Goal: Task Accomplishment & Management: Manage account settings

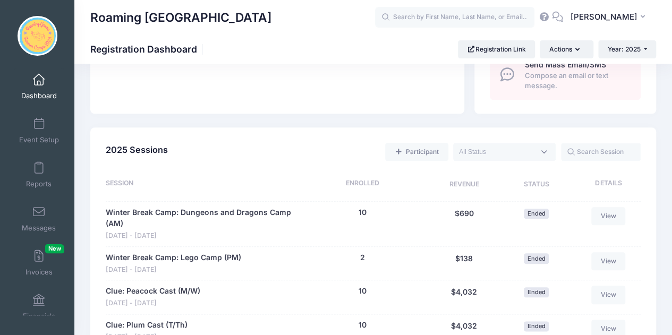
scroll to position [434, 0]
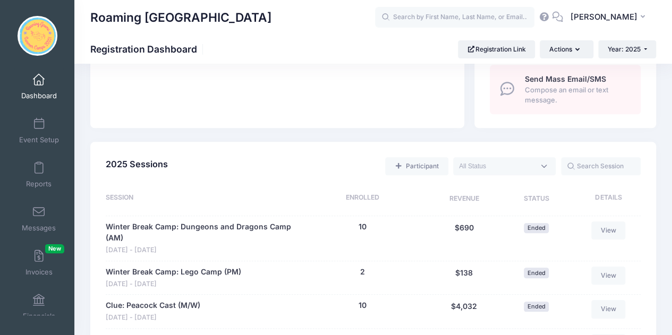
click at [500, 177] on div "2025 Sessions Participant Upcoming Live Completed" at bounding box center [373, 169] width 545 height 27
click at [488, 166] on textarea "Search" at bounding box center [496, 166] width 75 height 10
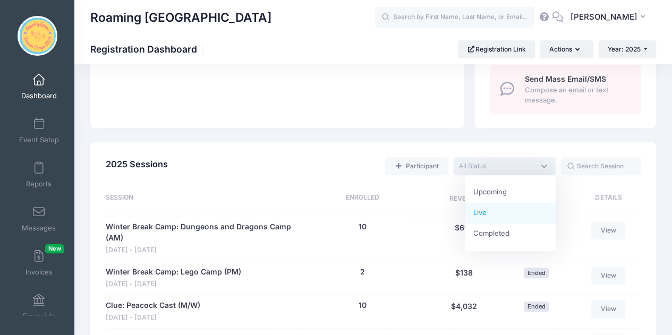
select select "current"
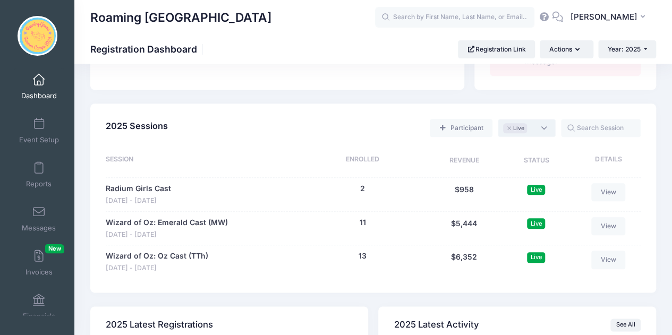
scroll to position [474, 0]
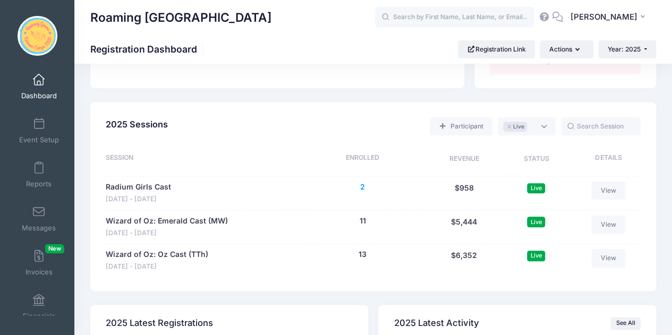
click at [360, 185] on button "2" at bounding box center [362, 187] width 5 height 11
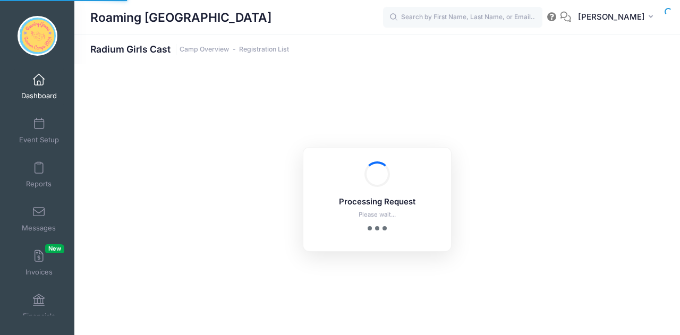
select select "10"
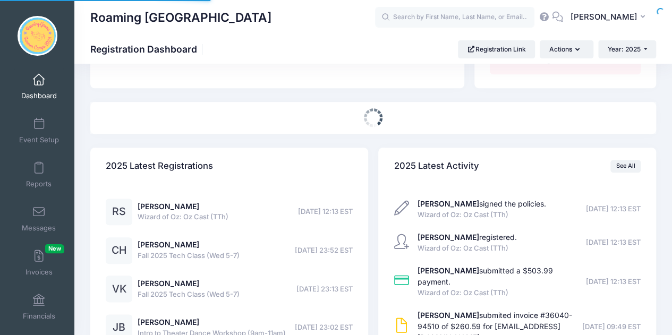
scroll to position [474, 0]
select select
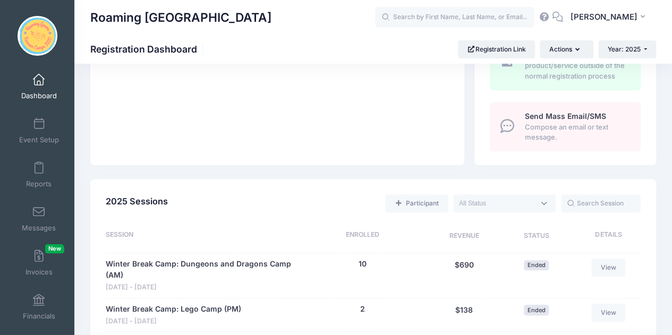
scroll to position [396, 0]
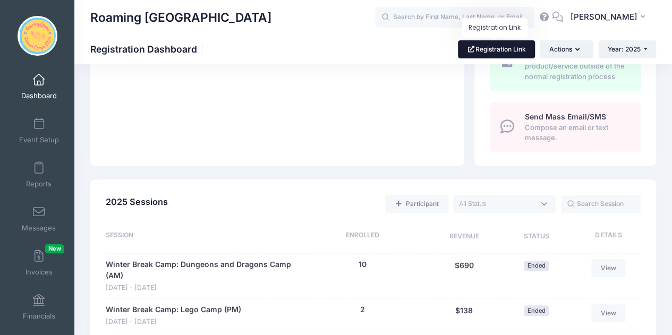
click at [510, 47] on link "Registration Link" at bounding box center [496, 49] width 77 height 18
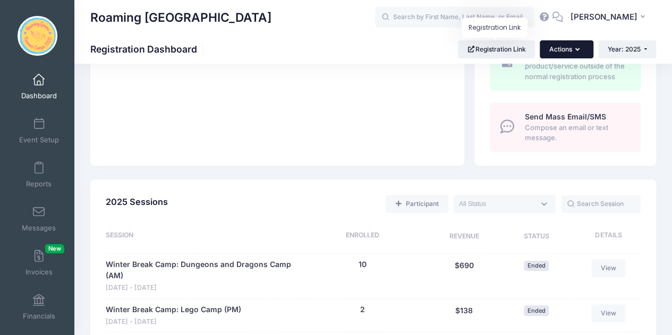
click at [577, 50] on icon "button" at bounding box center [579, 50] width 8 height 0
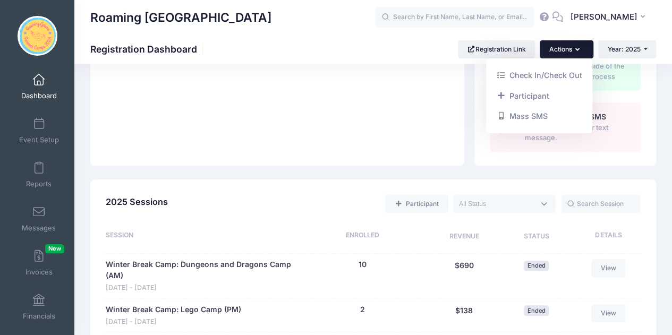
click at [561, 48] on button "Actions" at bounding box center [565, 49] width 53 height 18
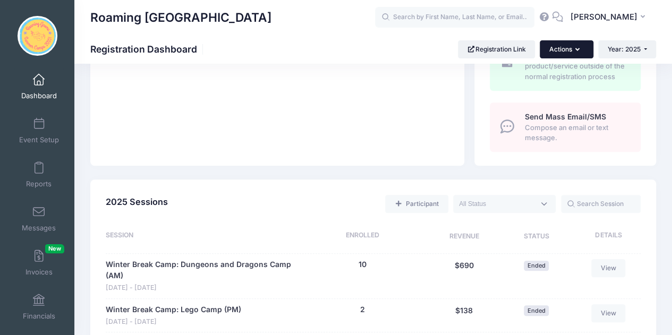
scroll to position [0, 0]
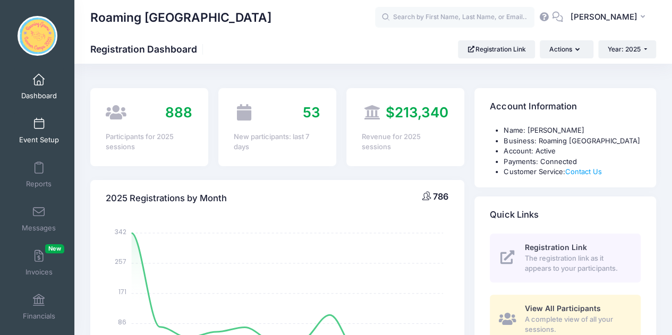
click at [44, 129] on link "Event Setup" at bounding box center [39, 130] width 50 height 37
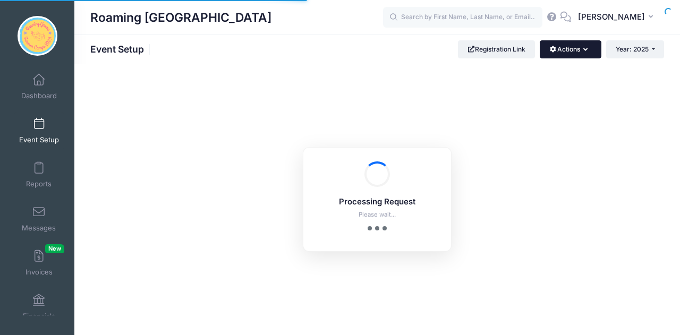
click at [573, 51] on button "Actions" at bounding box center [569, 49] width 61 height 18
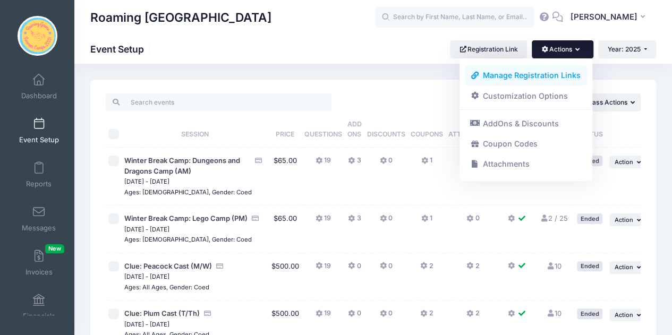
click at [542, 70] on link "Manage Registration Links" at bounding box center [526, 75] width 123 height 20
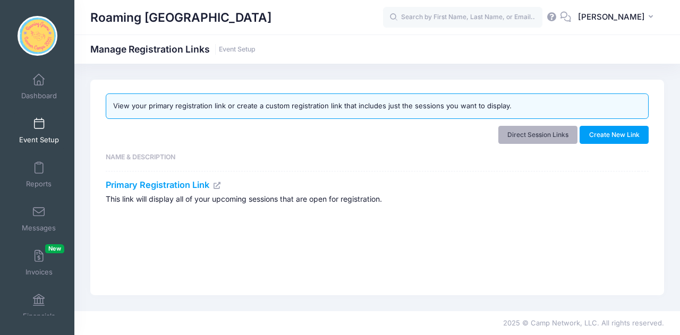
click at [564, 126] on link "Direct Session Links" at bounding box center [538, 135] width 80 height 18
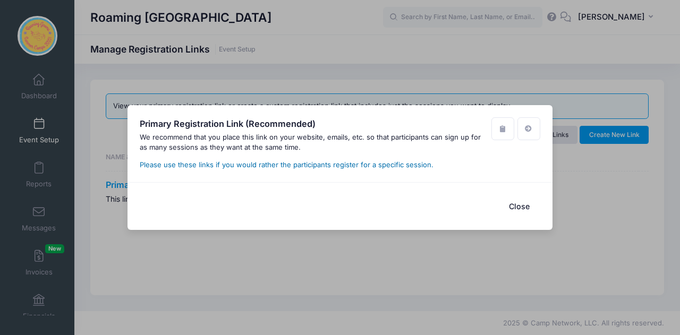
click at [284, 165] on link "Please use these links if you would rather the participants register for a spec…" at bounding box center [287, 164] width 294 height 8
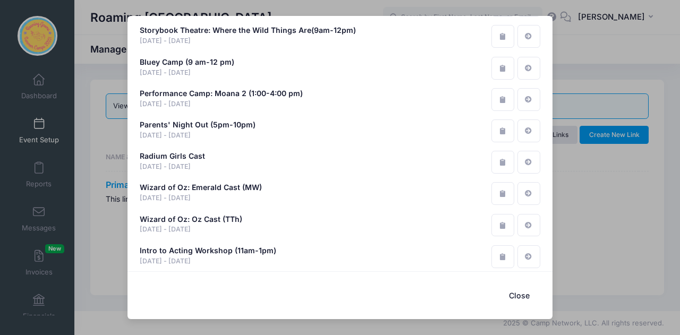
scroll to position [1306, 0]
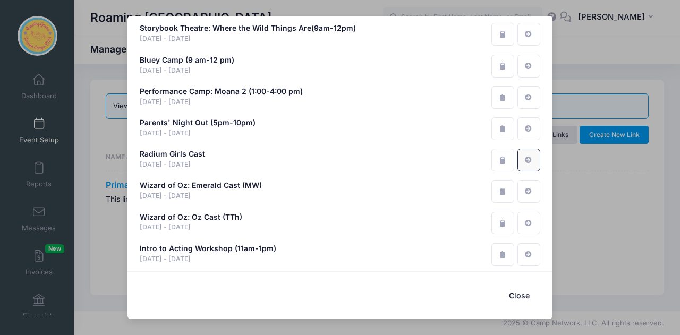
click at [520, 154] on link at bounding box center [528, 160] width 23 height 23
click at [499, 160] on icon "button" at bounding box center [502, 160] width 8 height 7
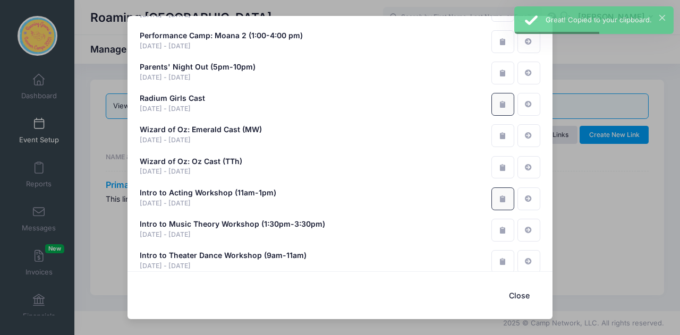
scroll to position [1362, 0]
click at [633, 227] on div "Primary Registration Link (Recommended) We recommend that you place this link o…" at bounding box center [340, 167] width 680 height 335
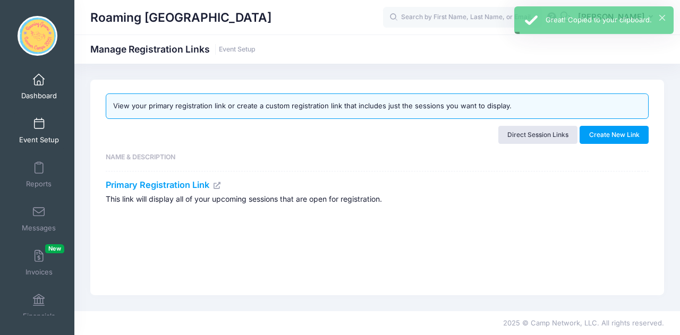
click at [39, 82] on span at bounding box center [39, 80] width 0 height 12
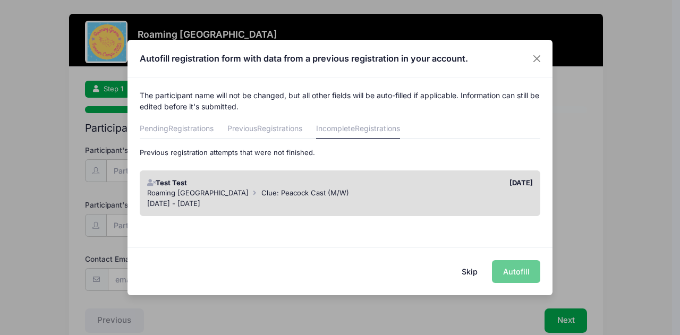
click at [469, 273] on button "Skip" at bounding box center [470, 271] width 38 height 23
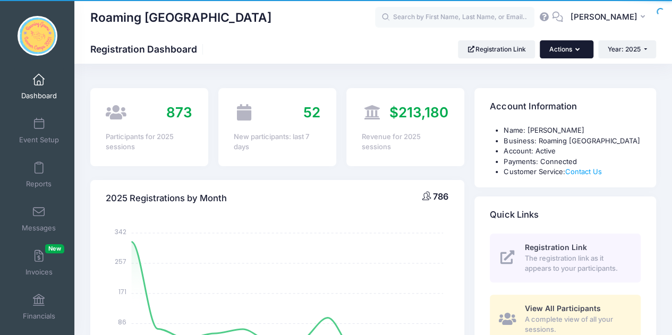
click at [580, 44] on button "Actions" at bounding box center [565, 49] width 53 height 18
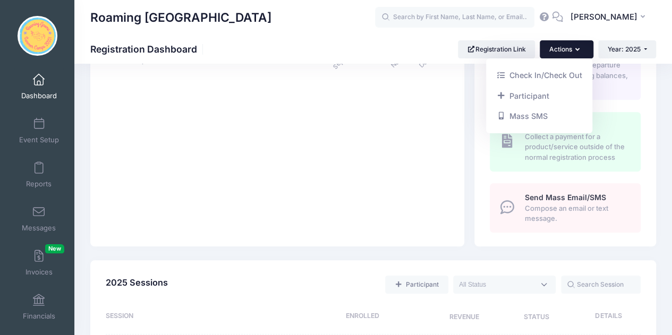
scroll to position [325, 0]
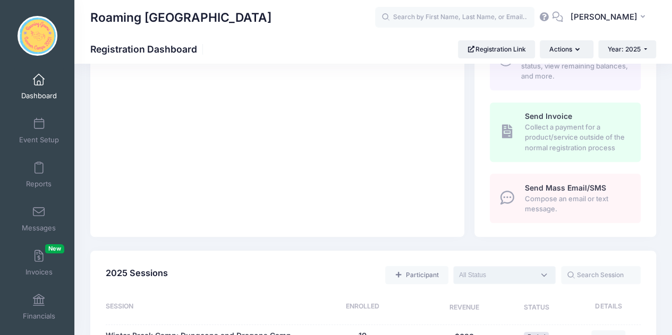
click at [498, 270] on textarea "Search" at bounding box center [496, 275] width 75 height 10
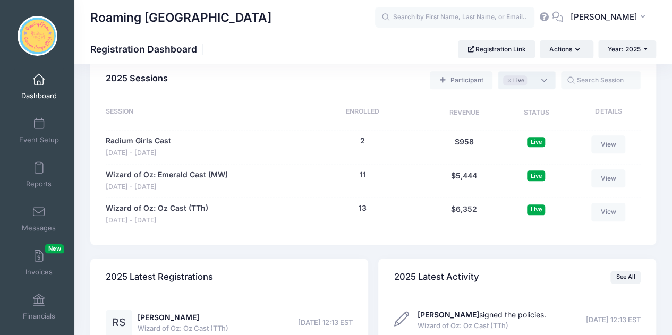
scroll to position [519, 0]
click at [523, 81] on span "Live" at bounding box center [518, 81] width 11 height 8
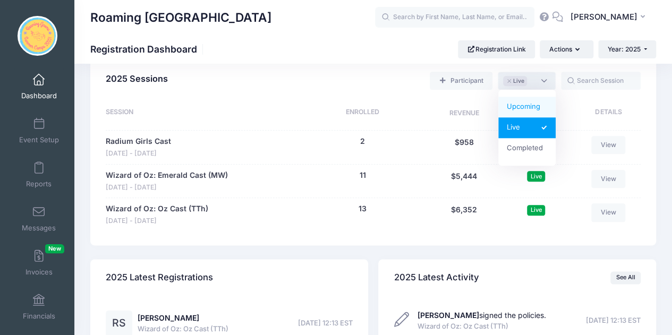
select select "future"
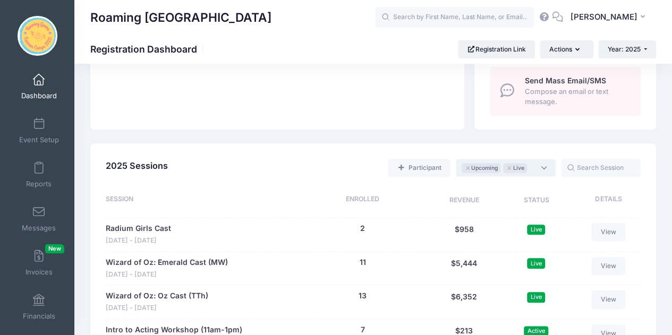
scroll to position [435, 0]
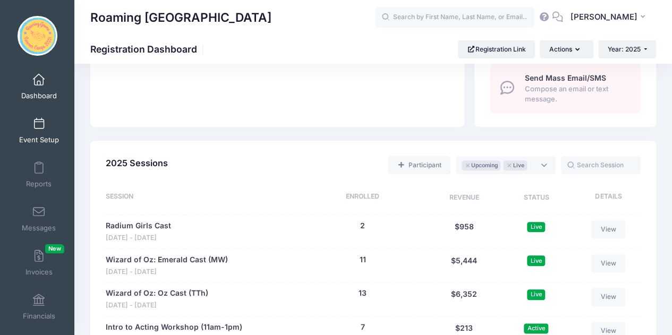
click at [30, 122] on link "Event Setup" at bounding box center [39, 130] width 50 height 37
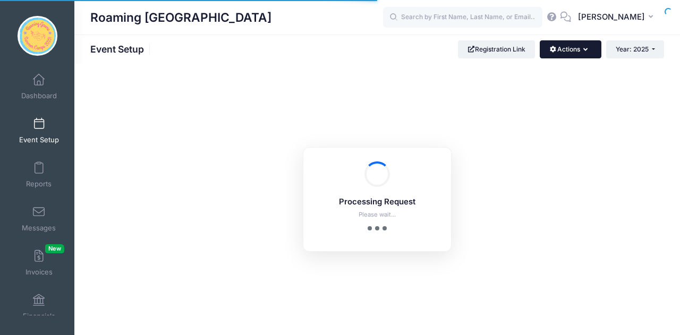
click at [569, 53] on button "Actions" at bounding box center [569, 49] width 61 height 18
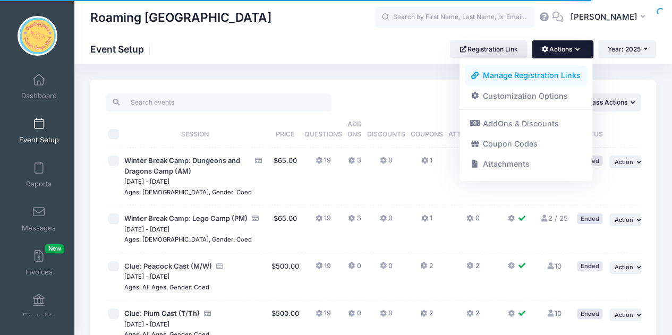
click at [550, 70] on link "Manage Registration Links" at bounding box center [526, 75] width 123 height 20
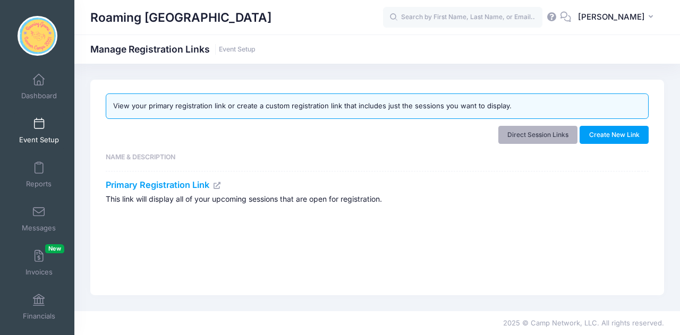
click at [547, 132] on link "Direct Session Links" at bounding box center [538, 135] width 80 height 18
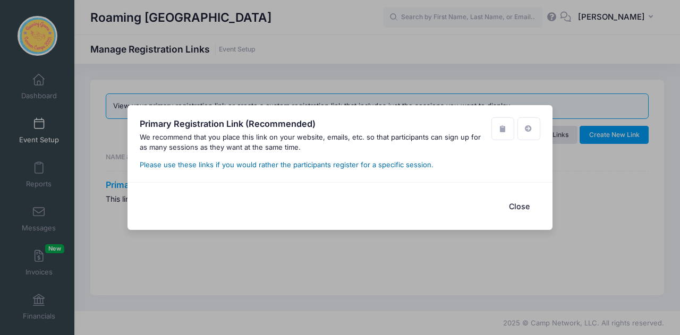
click at [390, 163] on link "Please use these links if you would rather the participants register for a spec…" at bounding box center [287, 164] width 294 height 8
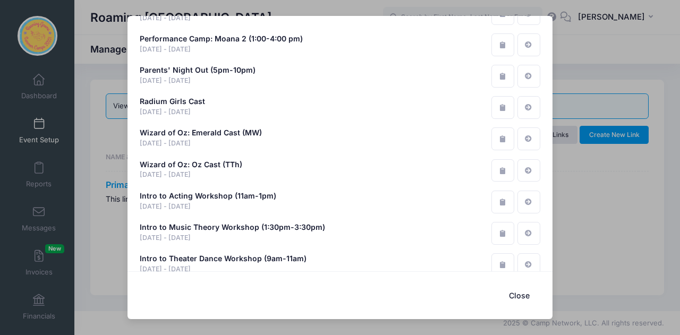
scroll to position [1360, 0]
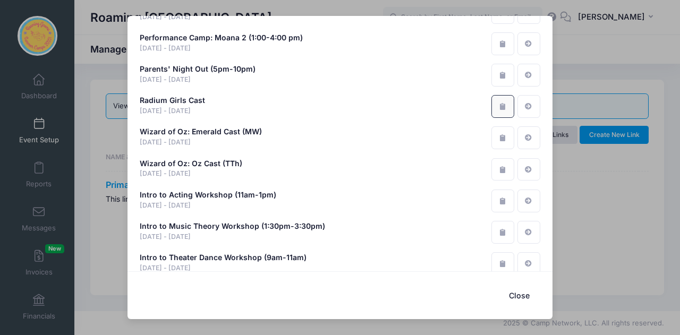
click at [498, 109] on icon "button" at bounding box center [502, 106] width 8 height 7
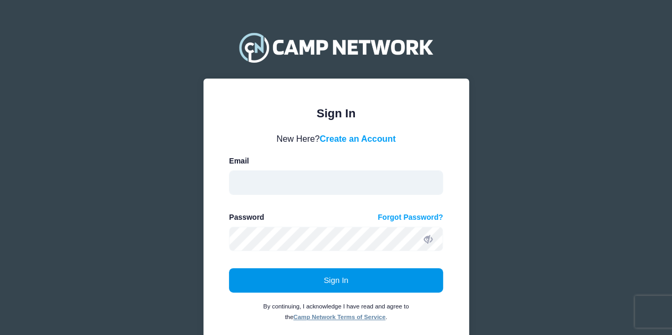
type input "[EMAIL_ADDRESS][DOMAIN_NAME]"
click at [335, 284] on button "Sign In" at bounding box center [336, 280] width 214 height 24
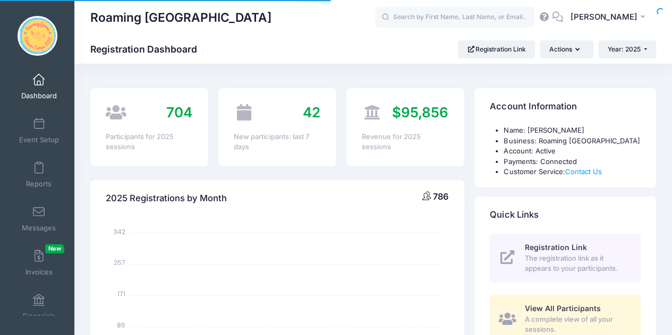
select select
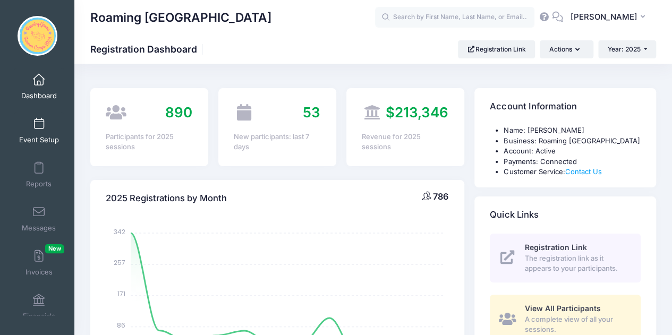
click at [34, 138] on span "Event Setup" at bounding box center [39, 139] width 40 height 9
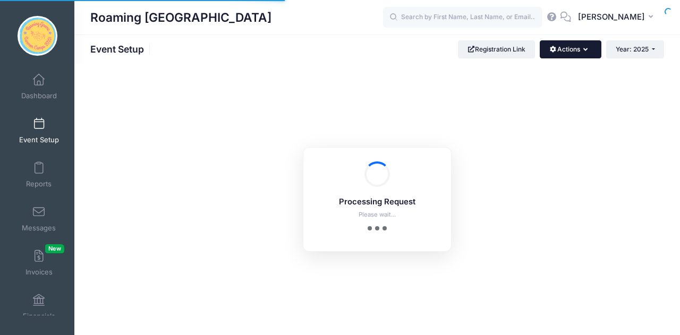
click at [572, 44] on button "Actions" at bounding box center [569, 49] width 61 height 18
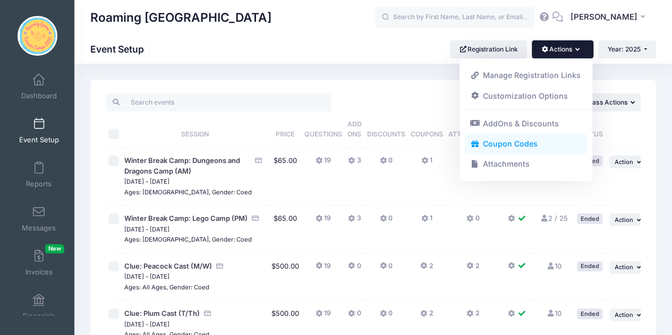
click at [513, 145] on link "Coupon Codes" at bounding box center [526, 144] width 123 height 20
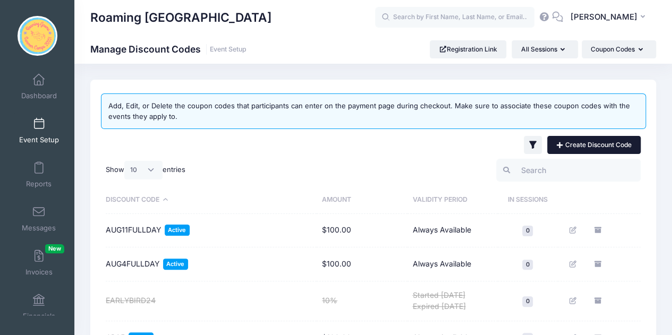
click at [578, 147] on link "Create Discount Code" at bounding box center [593, 145] width 93 height 18
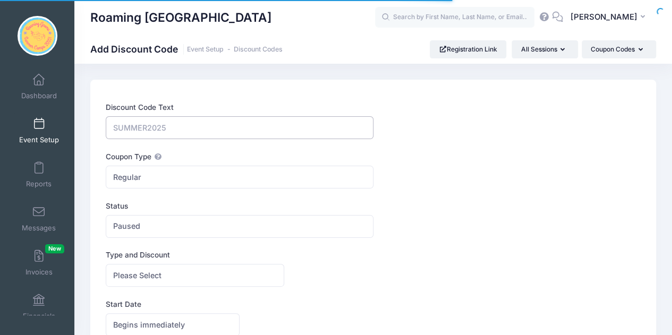
click at [261, 124] on input "Discount Code Text" at bounding box center [239, 127] width 267 height 23
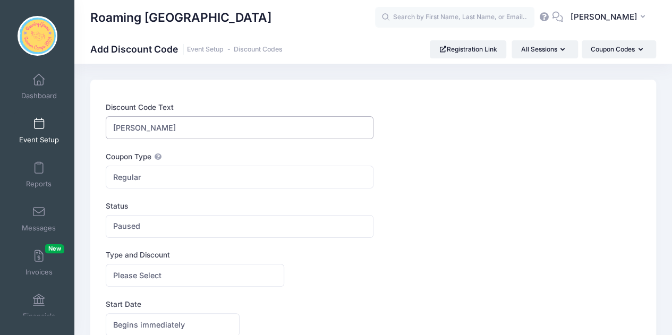
type input "[PERSON_NAME]"
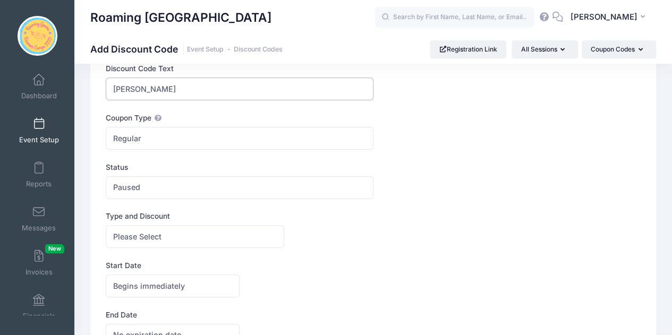
scroll to position [35, 0]
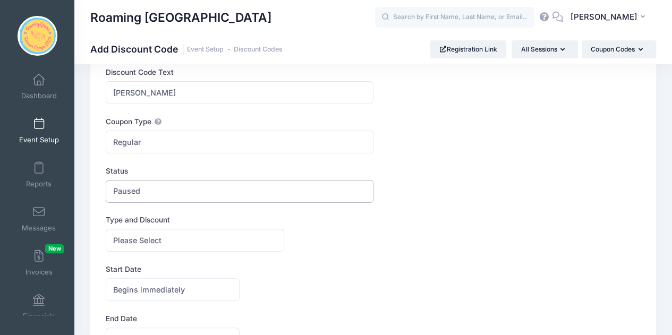
click at [177, 188] on span "Paused" at bounding box center [239, 191] width 267 height 23
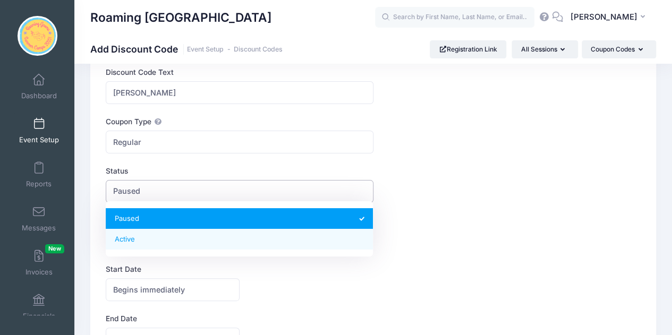
select select "1"
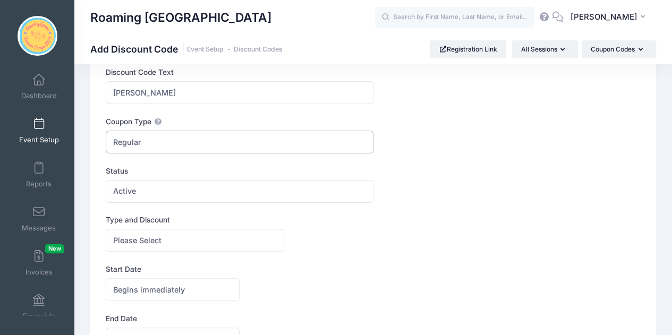
click at [177, 141] on span "Regular" at bounding box center [239, 142] width 267 height 23
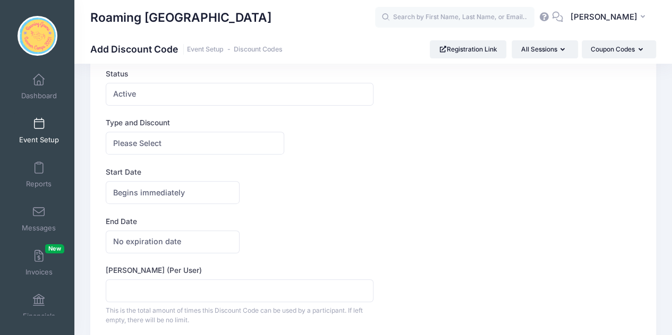
scroll to position [133, 0]
click at [171, 141] on span "Please Select" at bounding box center [195, 142] width 178 height 23
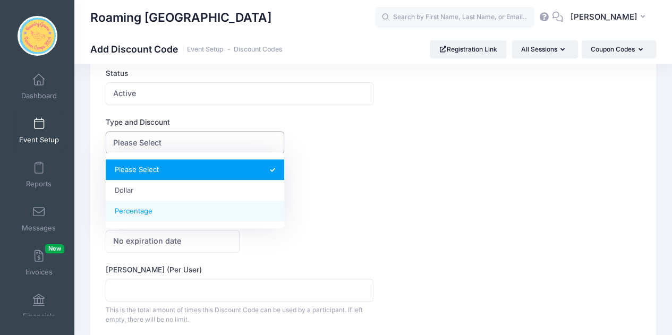
select select "2"
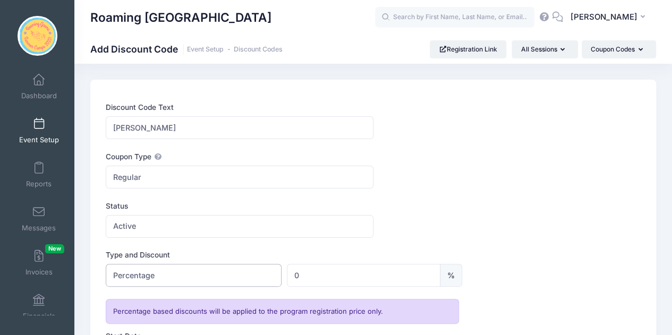
scroll to position [113, 0]
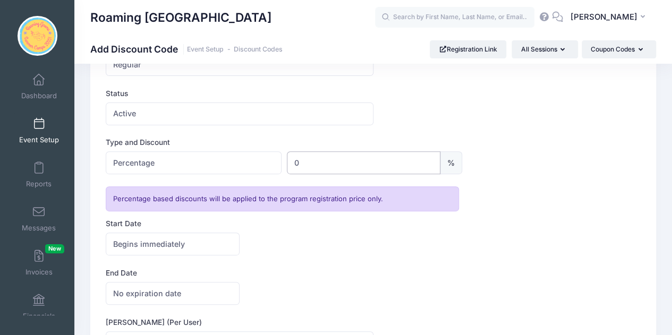
drag, startPoint x: 321, startPoint y: 164, endPoint x: 257, endPoint y: 165, distance: 63.7
click at [257, 165] on div "Please Select Dollar Percentage Percentage $ 0 0 %" at bounding box center [284, 162] width 356 height 23
type input "100"
click at [342, 235] on div "Begins immediately Begins on Begins immediately America/New York America/Los An…" at bounding box center [373, 244] width 535 height 23
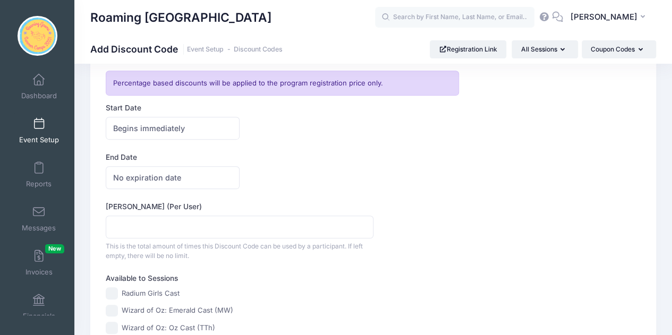
scroll to position [231, 0]
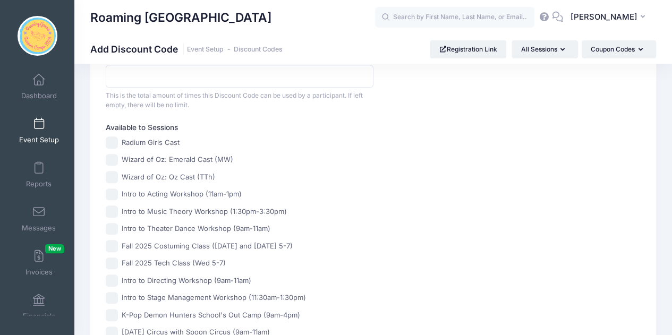
click at [147, 140] on label "Radium Girls Cast" at bounding box center [151, 143] width 58 height 11
click at [118, 140] on input "Radium Girls Cast" at bounding box center [112, 142] width 12 height 12
checkbox input "true"
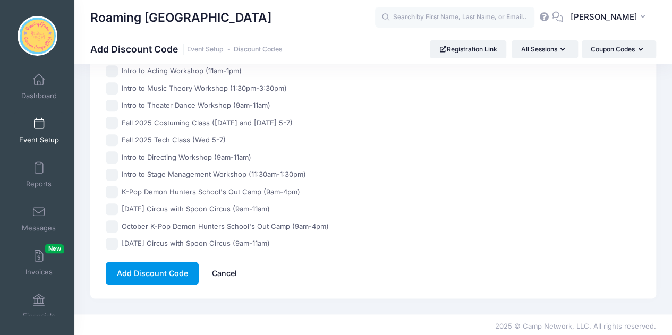
click at [150, 268] on button "Add Discount Code" at bounding box center [152, 273] width 93 height 23
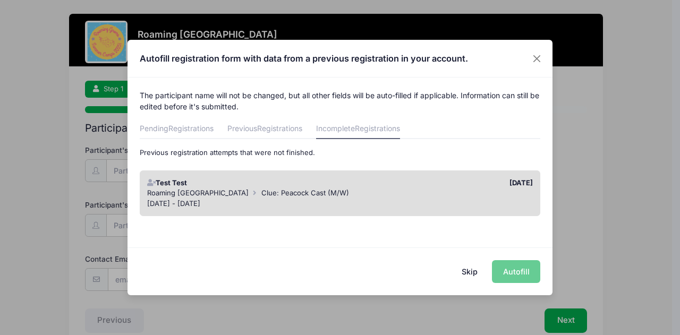
click at [475, 276] on button "Skip" at bounding box center [470, 271] width 38 height 23
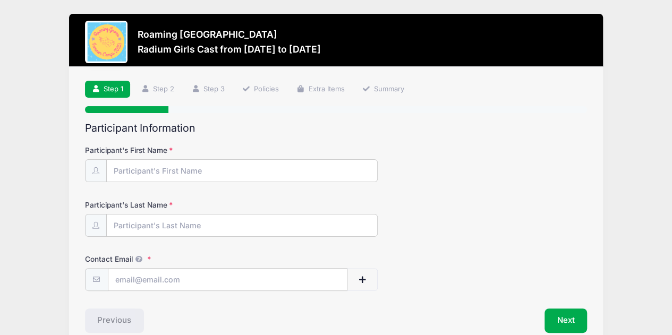
scroll to position [4, 0]
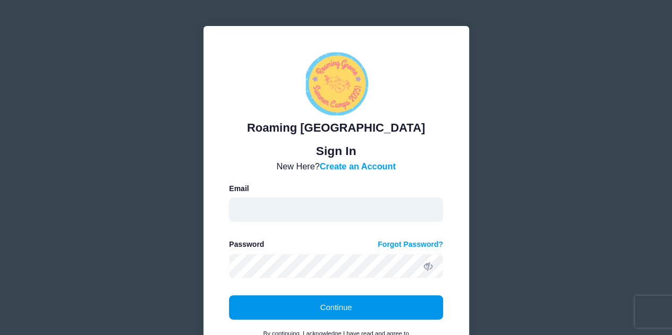
type input "[EMAIL_ADDRESS][DOMAIN_NAME]"
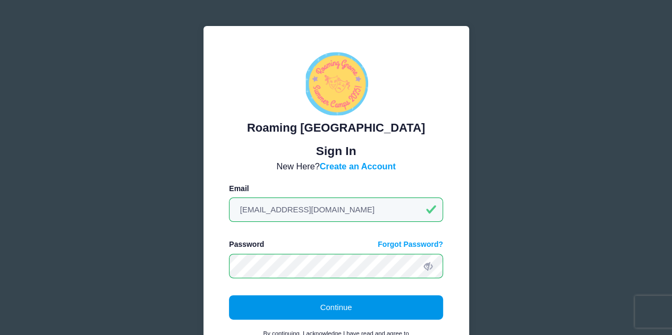
click at [316, 311] on button "Continue" at bounding box center [336, 307] width 214 height 24
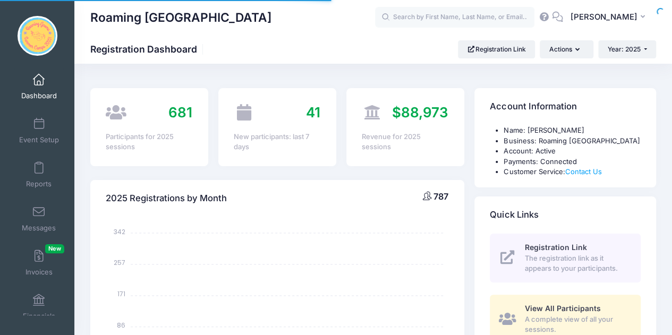
select select
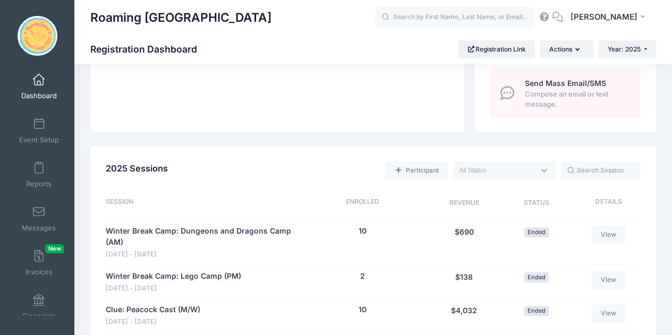
scroll to position [431, 0]
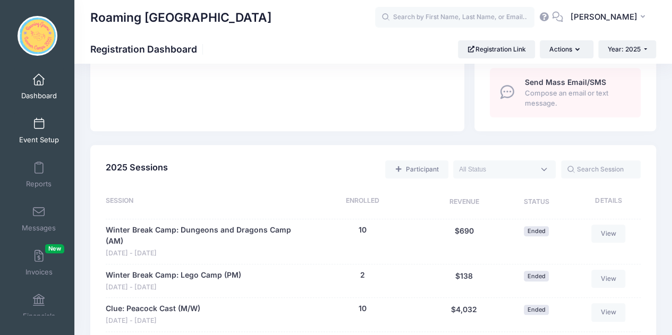
click at [42, 128] on link "Event Setup" at bounding box center [39, 130] width 50 height 37
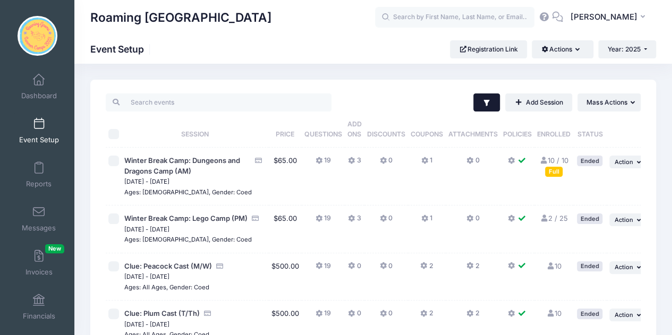
click at [483, 102] on icon "button" at bounding box center [486, 103] width 6 height 6
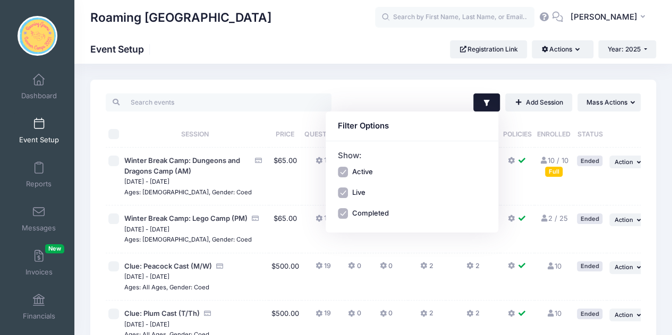
click at [363, 195] on label "Live" at bounding box center [357, 192] width 13 height 11
click at [348, 195] on input "Live" at bounding box center [343, 192] width 11 height 11
click at [363, 195] on label "Live" at bounding box center [357, 192] width 13 height 11
click at [348, 195] on input "Live" at bounding box center [343, 192] width 11 height 11
checkbox input "true"
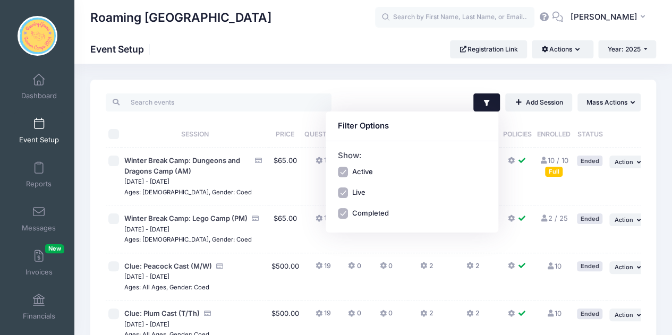
click at [366, 221] on div "Show: Active Live Completed" at bounding box center [411, 186] width 173 height 91
click at [364, 217] on label "Completed" at bounding box center [369, 213] width 37 height 11
click at [348, 217] on input "Completed" at bounding box center [343, 213] width 11 height 11
checkbox input "false"
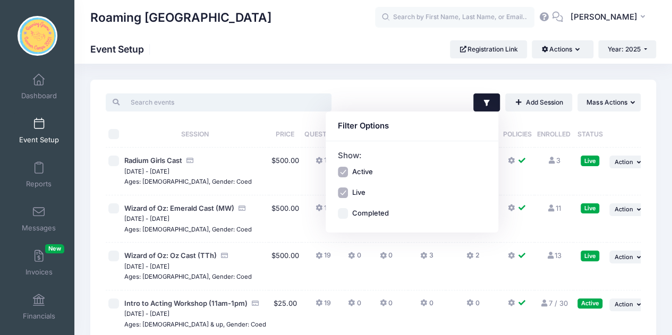
click at [227, 106] on input "search" at bounding box center [219, 102] width 226 height 18
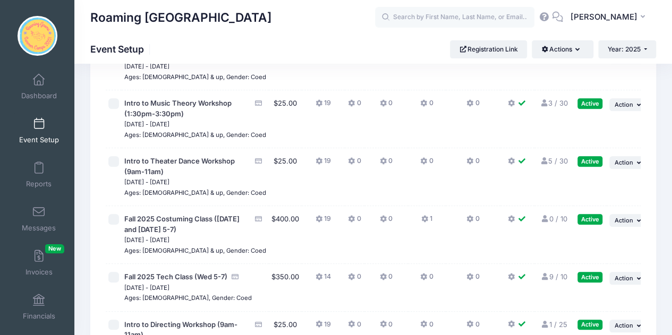
scroll to position [248, 0]
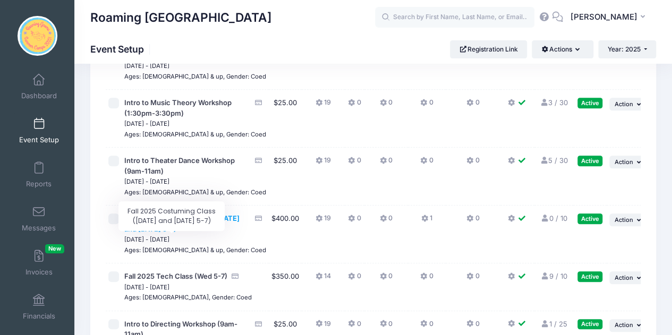
click at [155, 233] on span "Fall 2025 Costuming Class ([DATE] and [DATE] 5-7)" at bounding box center [181, 223] width 115 height 19
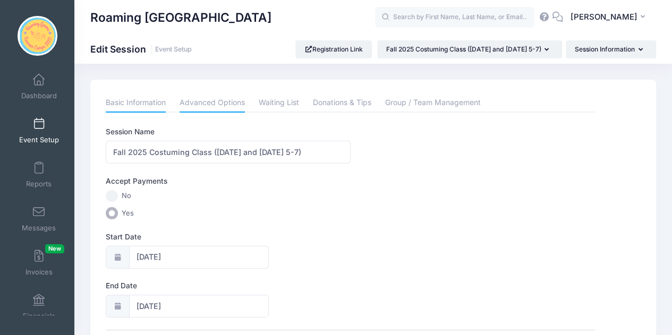
click at [208, 110] on link "Advanced Options" at bounding box center [211, 102] width 65 height 19
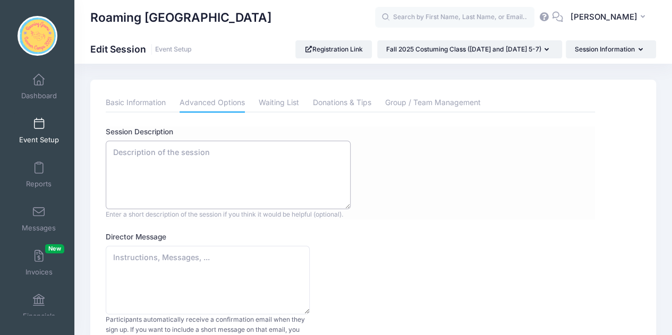
click at [186, 180] on textarea "Session Description" at bounding box center [228, 175] width 245 height 68
type textarea "N"
click at [157, 297] on textarea "Director Message" at bounding box center [208, 280] width 204 height 68
type textarea "Thank you for registering for"
click at [227, 165] on textarea "Session Description" at bounding box center [228, 175] width 245 height 68
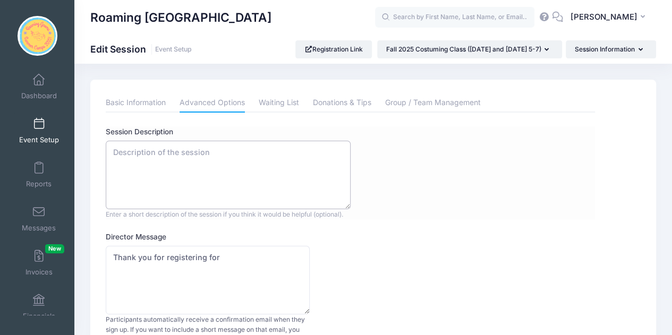
paste textarea "Join us for a hands-on journey into the world of costume design—no prior experi…"
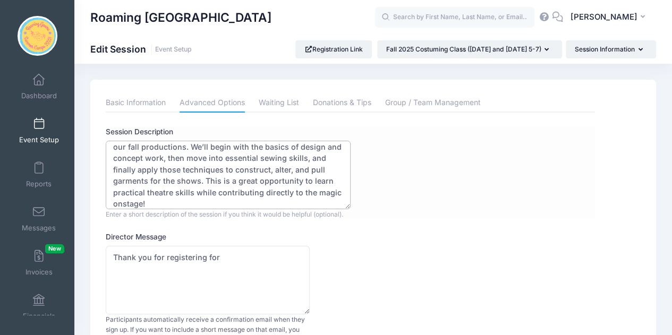
scroll to position [46, 0]
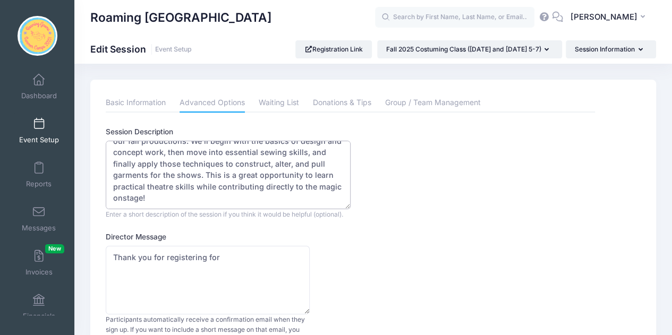
type textarea "Join us for a hands-on journey into the world of costume design—no prior experi…"
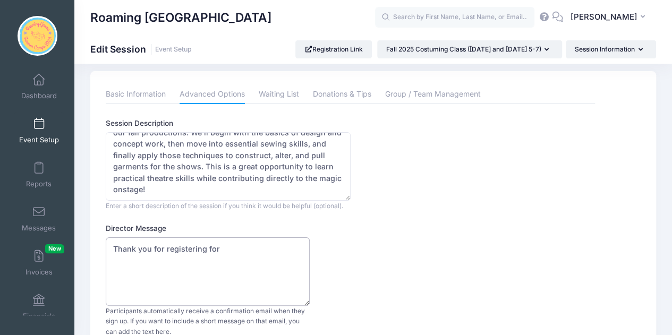
drag, startPoint x: 259, startPoint y: 254, endPoint x: 82, endPoint y: 238, distance: 178.1
paste textarea "the Costume Design & Construction Class! We’re so excited to have you join us a…"
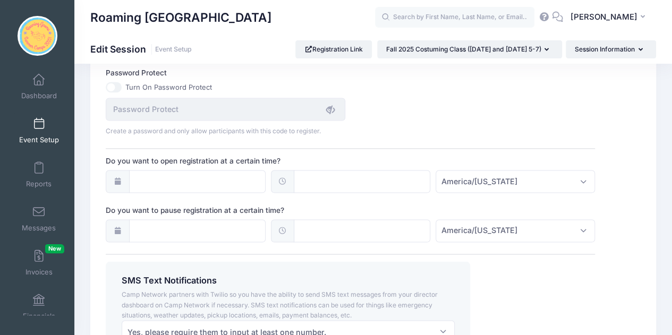
scroll to position [855, 0]
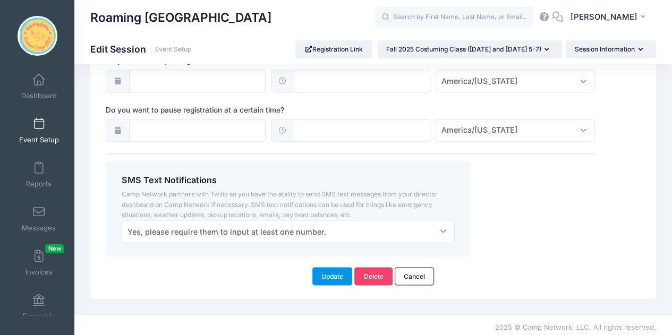
type textarea "Thank you for registering for the Costume Design & Construction Class! We’re so…"
click at [327, 270] on button "Update" at bounding box center [332, 276] width 40 height 18
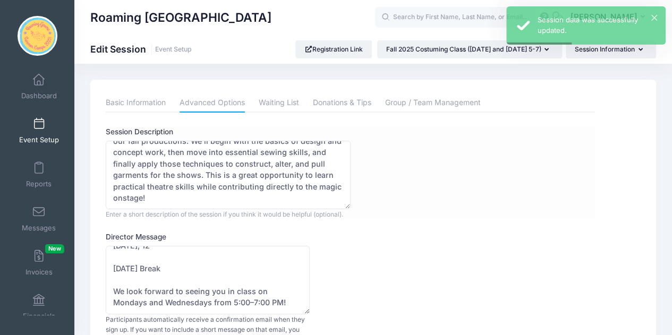
scroll to position [0, 0]
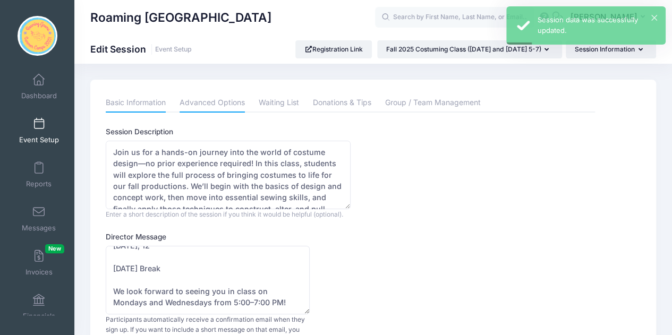
click at [140, 106] on link "Basic Information" at bounding box center [136, 102] width 60 height 19
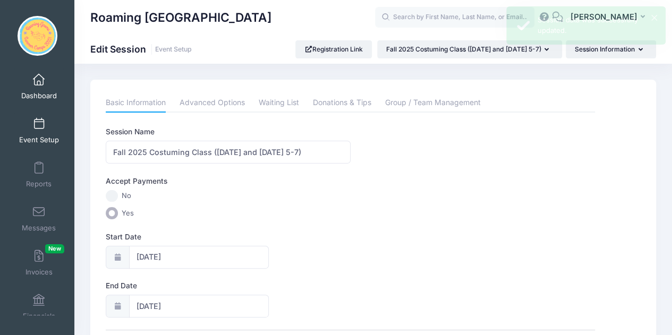
click at [39, 87] on link "Dashboard" at bounding box center [39, 86] width 50 height 37
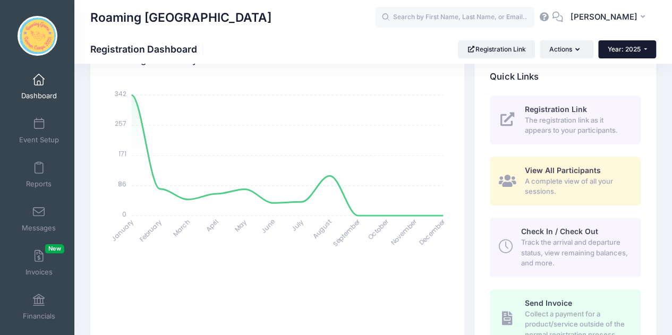
scroll to position [121, 0]
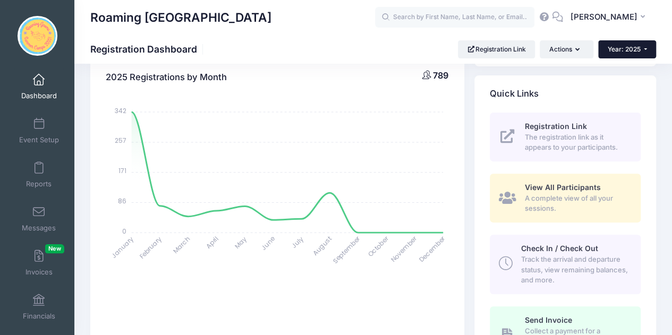
click at [630, 44] on button "Year: 2025" at bounding box center [627, 49] width 58 height 18
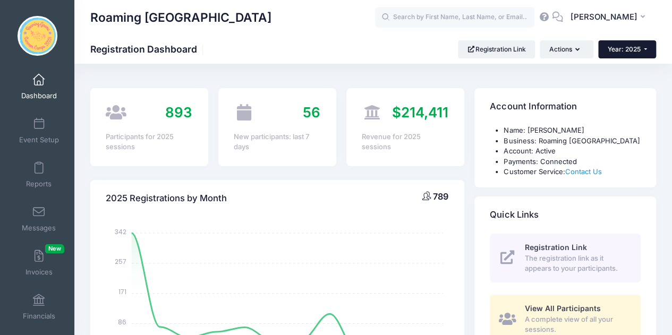
scroll to position [416, 0]
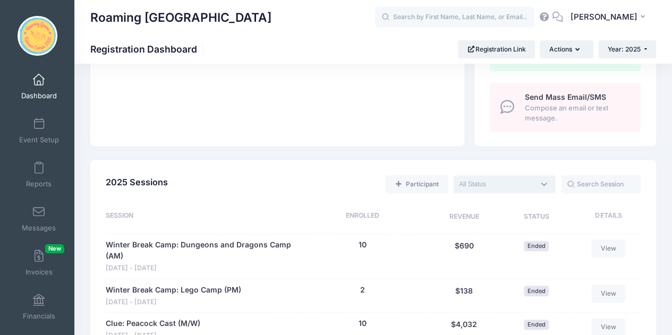
click at [509, 182] on textarea "Search" at bounding box center [496, 184] width 75 height 10
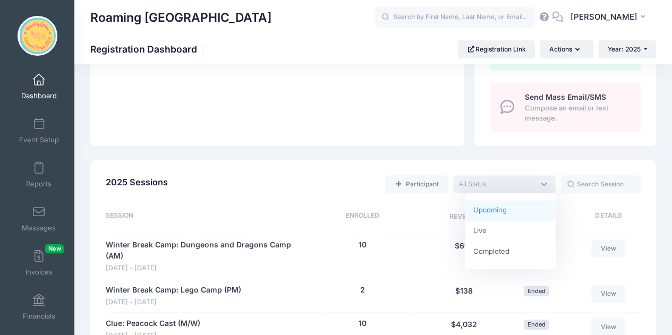
select select "future"
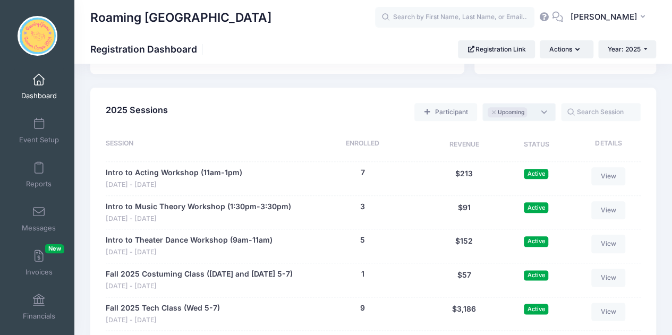
scroll to position [486, 0]
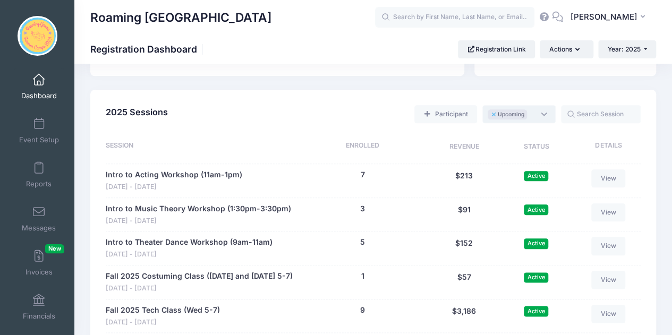
click at [491, 113] on button "×" at bounding box center [494, 115] width 6 height 4
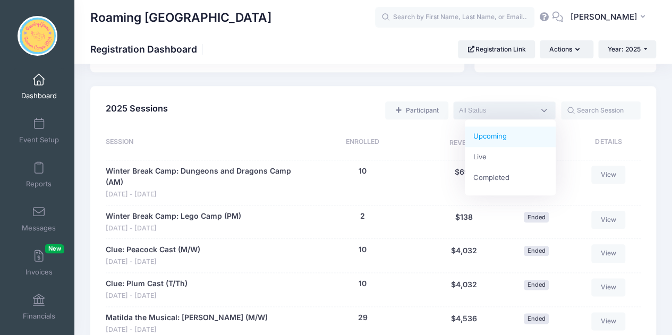
scroll to position [491, 0]
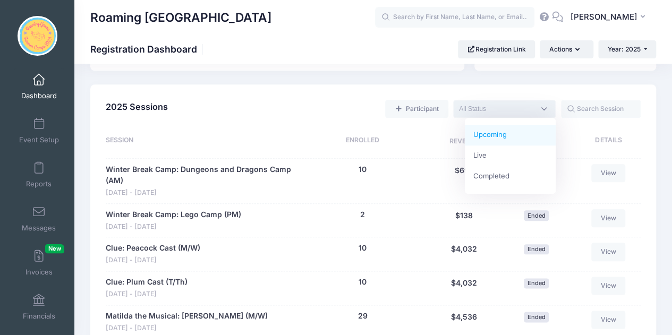
select select "future"
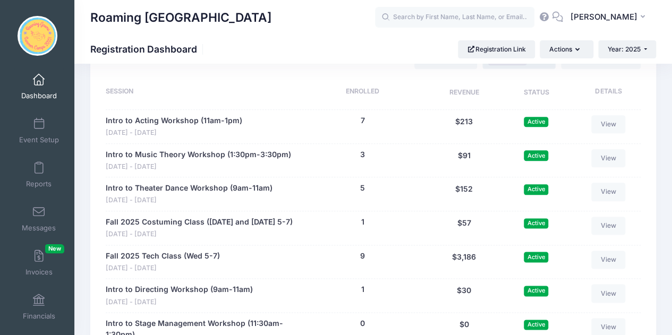
scroll to position [553, 0]
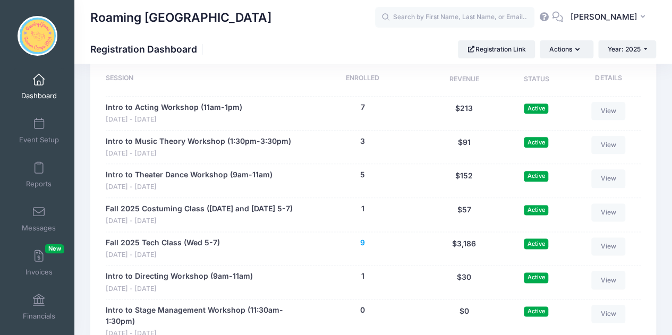
click at [364, 248] on button "9" at bounding box center [362, 242] width 5 height 11
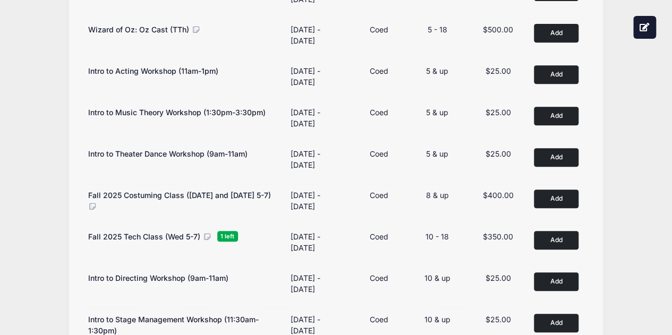
scroll to position [218, 0]
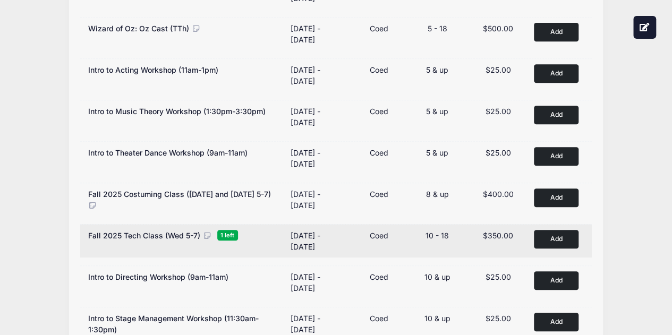
click at [229, 233] on span "1 left" at bounding box center [227, 235] width 21 height 10
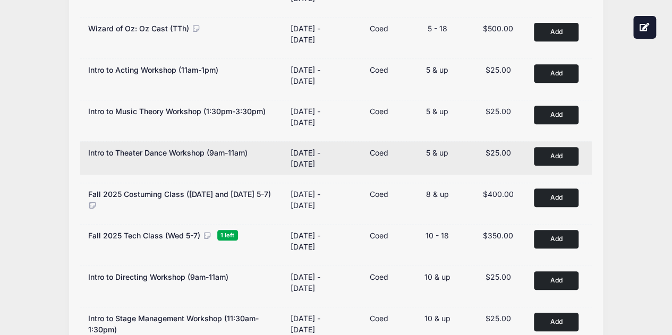
scroll to position [0, 0]
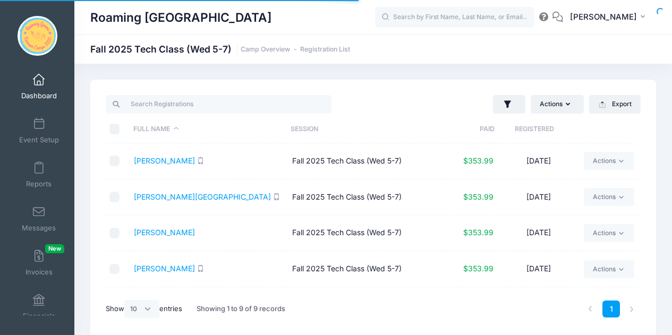
select select "10"
